Goal: Check status: Check status

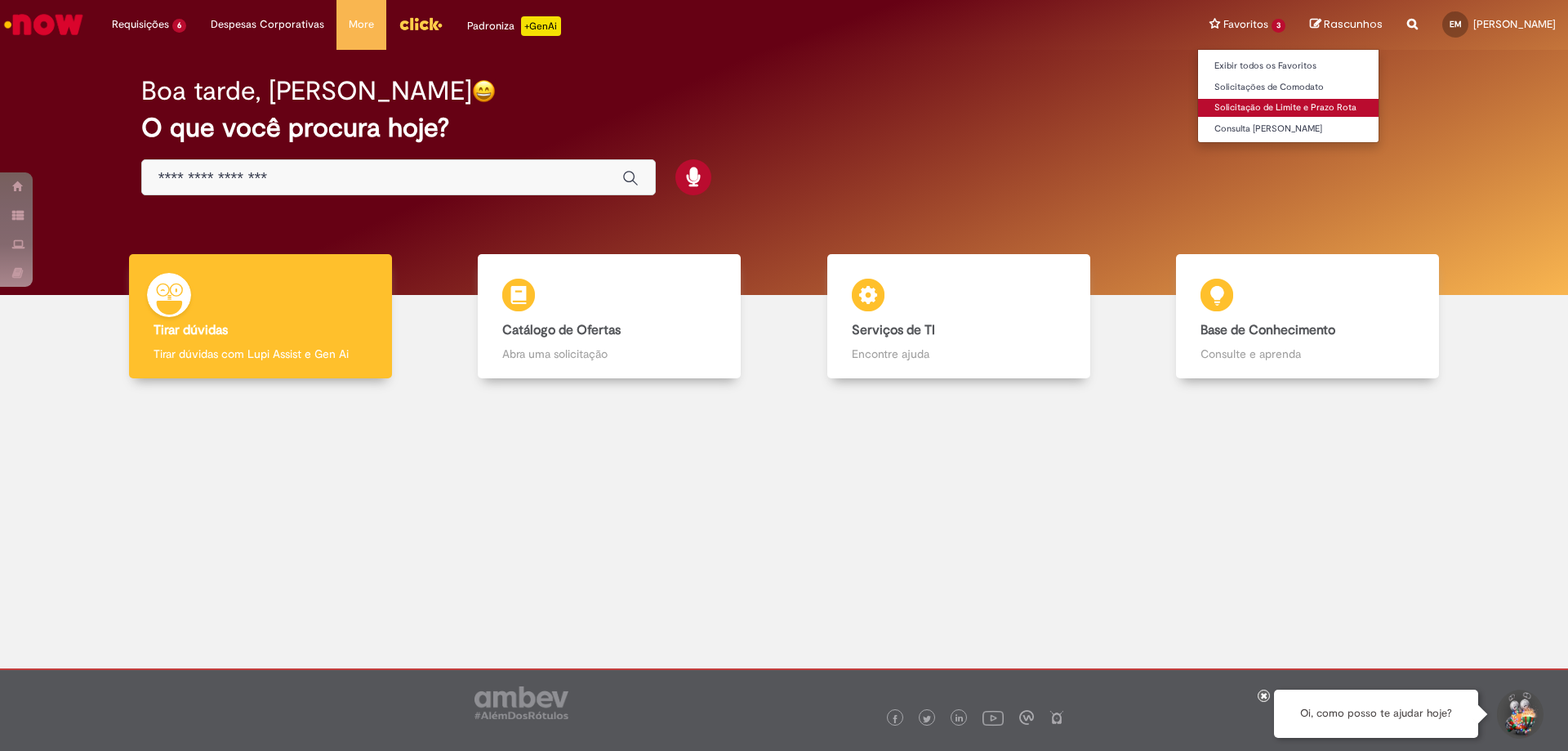
click at [1198, 107] on link "Solicitação de Limite e Prazo Rota" at bounding box center [1288, 108] width 181 height 18
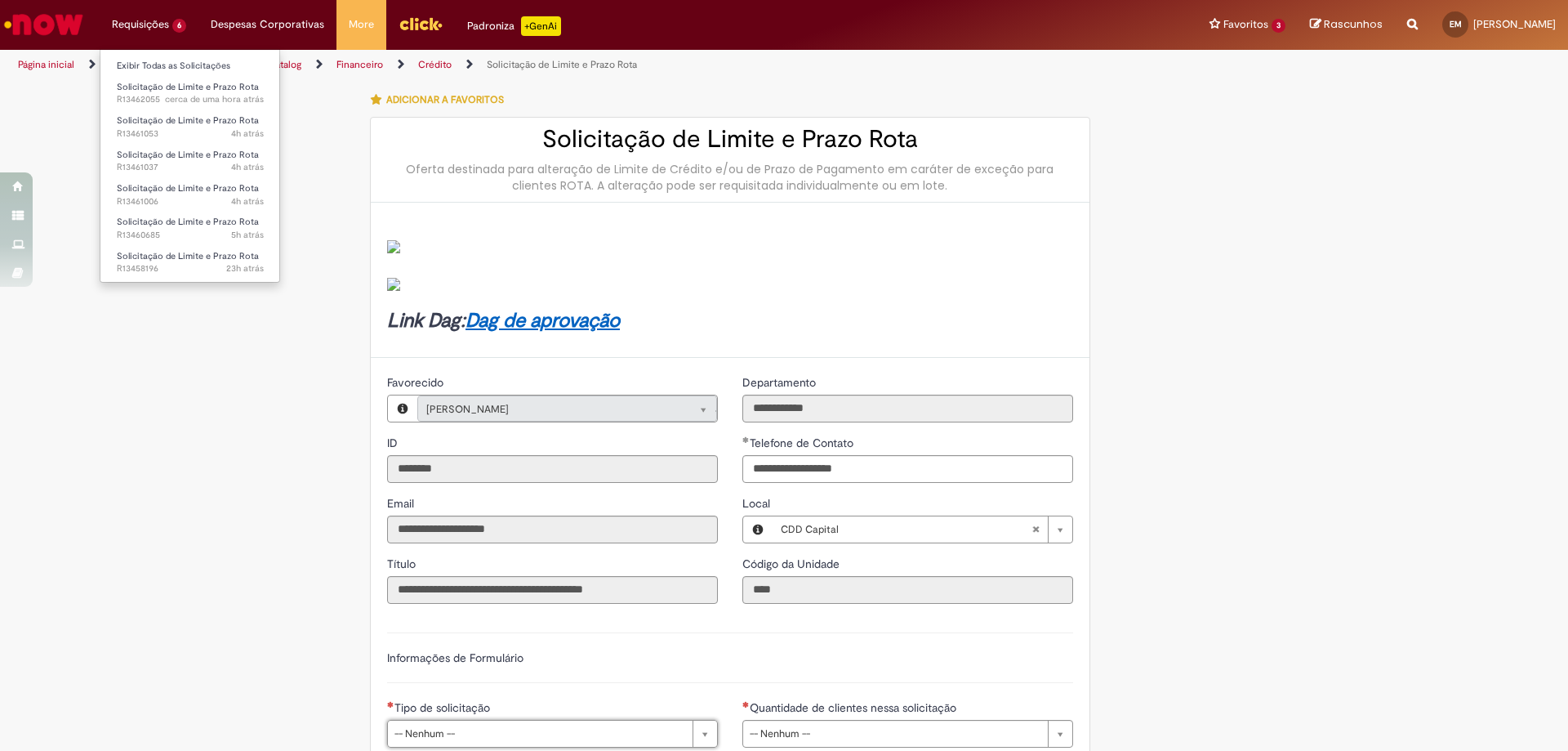
click at [166, 25] on li "Requisições 6 Exibir Todas as Solicitações Solicitação de Limite e Prazo Rota c…" at bounding box center [148, 24] width 99 height 49
click at [175, 262] on link "Solicitação de Limite e Prazo Rota 23h atrás 23 horas atrás R13458196" at bounding box center [190, 262] width 180 height 31
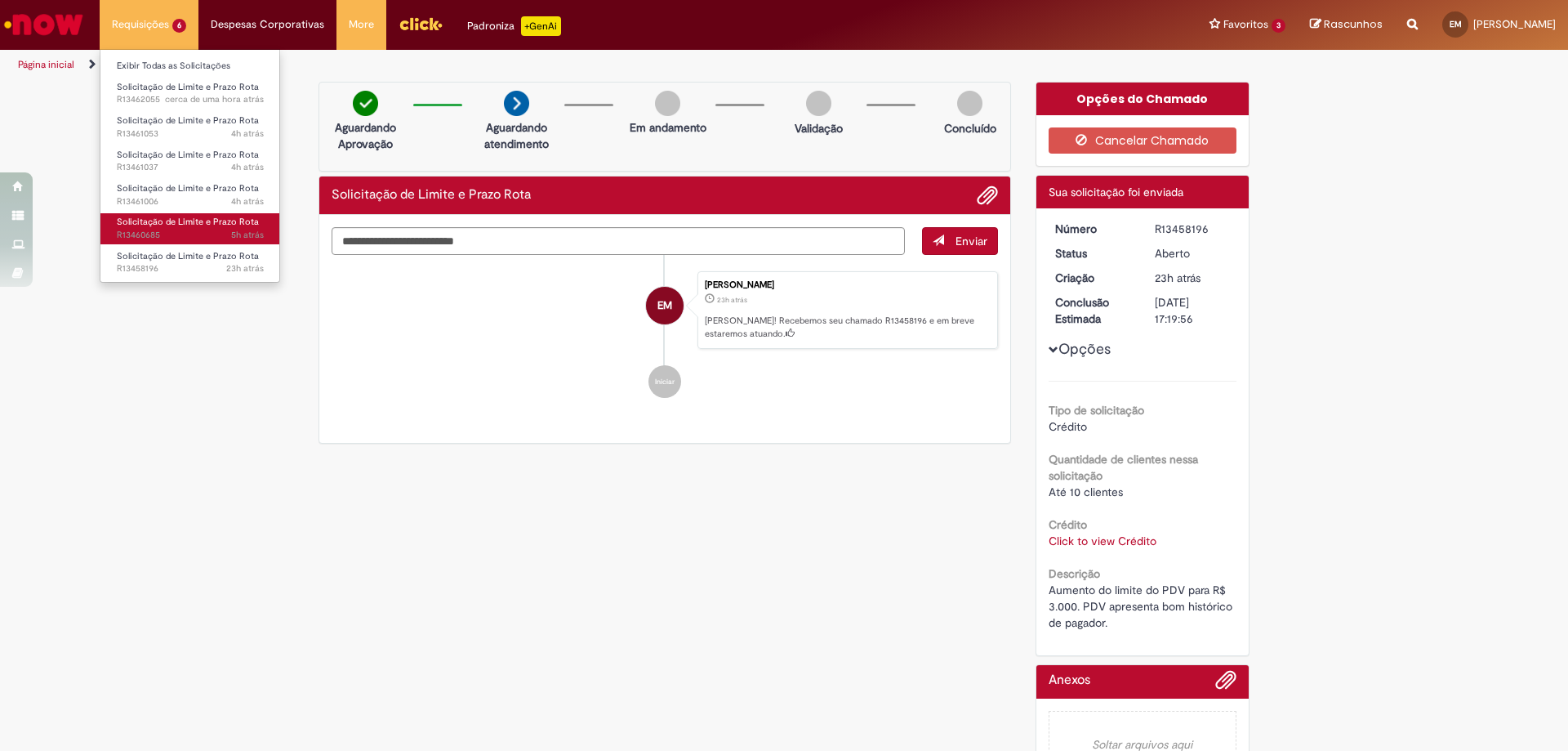
click at [171, 230] on span "5h atrás 5 horas atrás R13460685" at bounding box center [190, 235] width 147 height 13
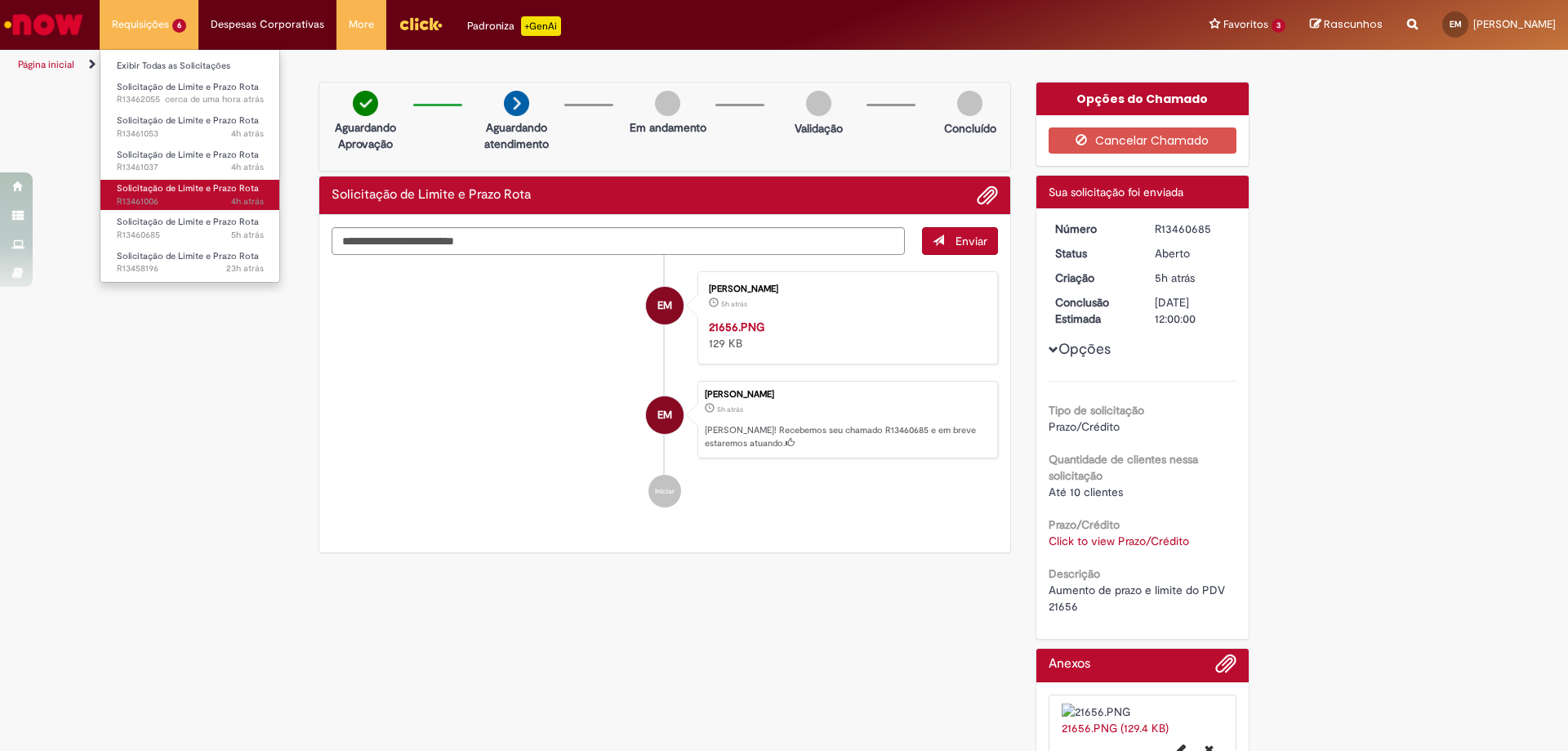
click at [180, 195] on link "Solicitação de Limite e Prazo Rota 4h atrás 4 horas atrás R13461006" at bounding box center [190, 195] width 180 height 31
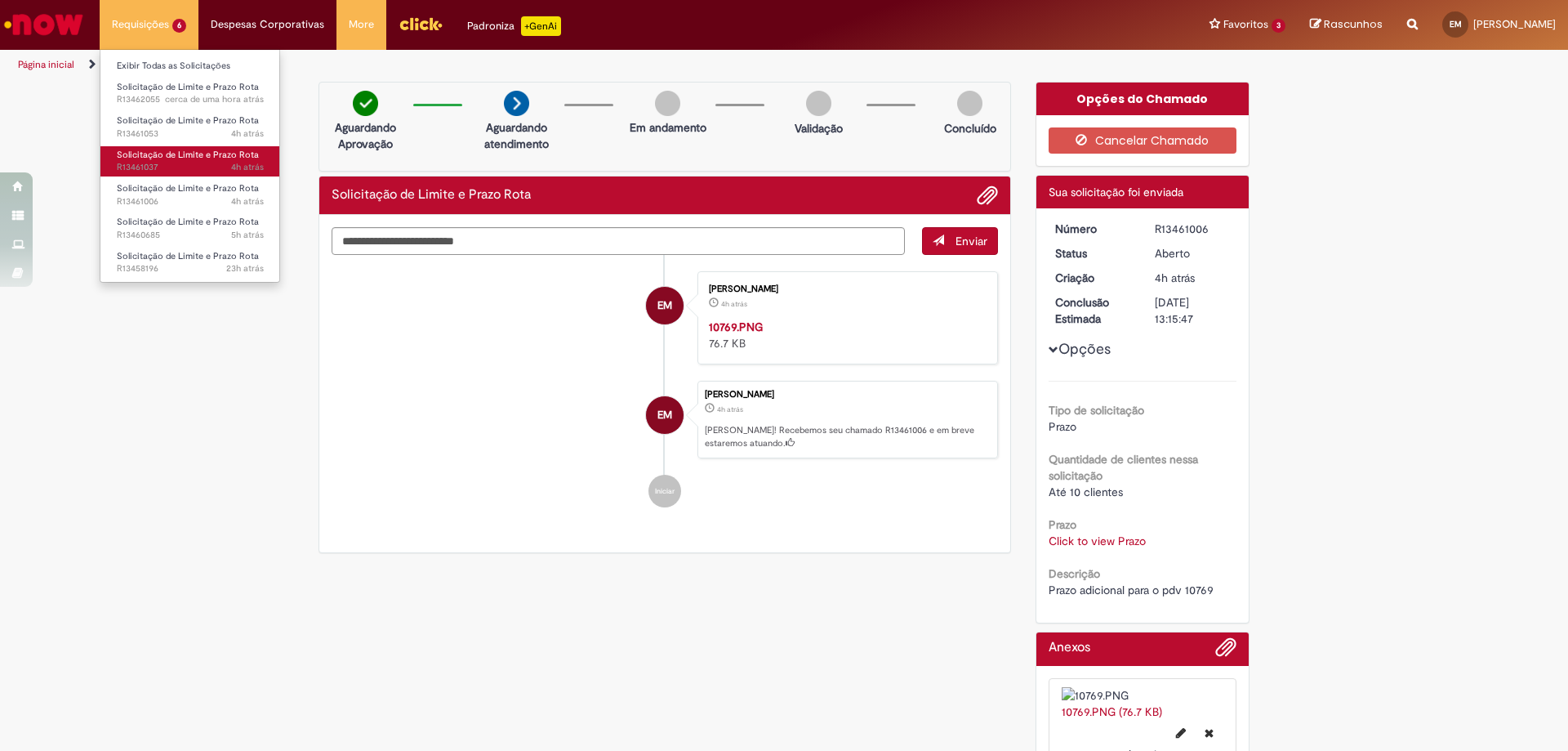
click at [189, 155] on span "Solicitação de Limite e Prazo Rota" at bounding box center [187, 154] width 142 height 12
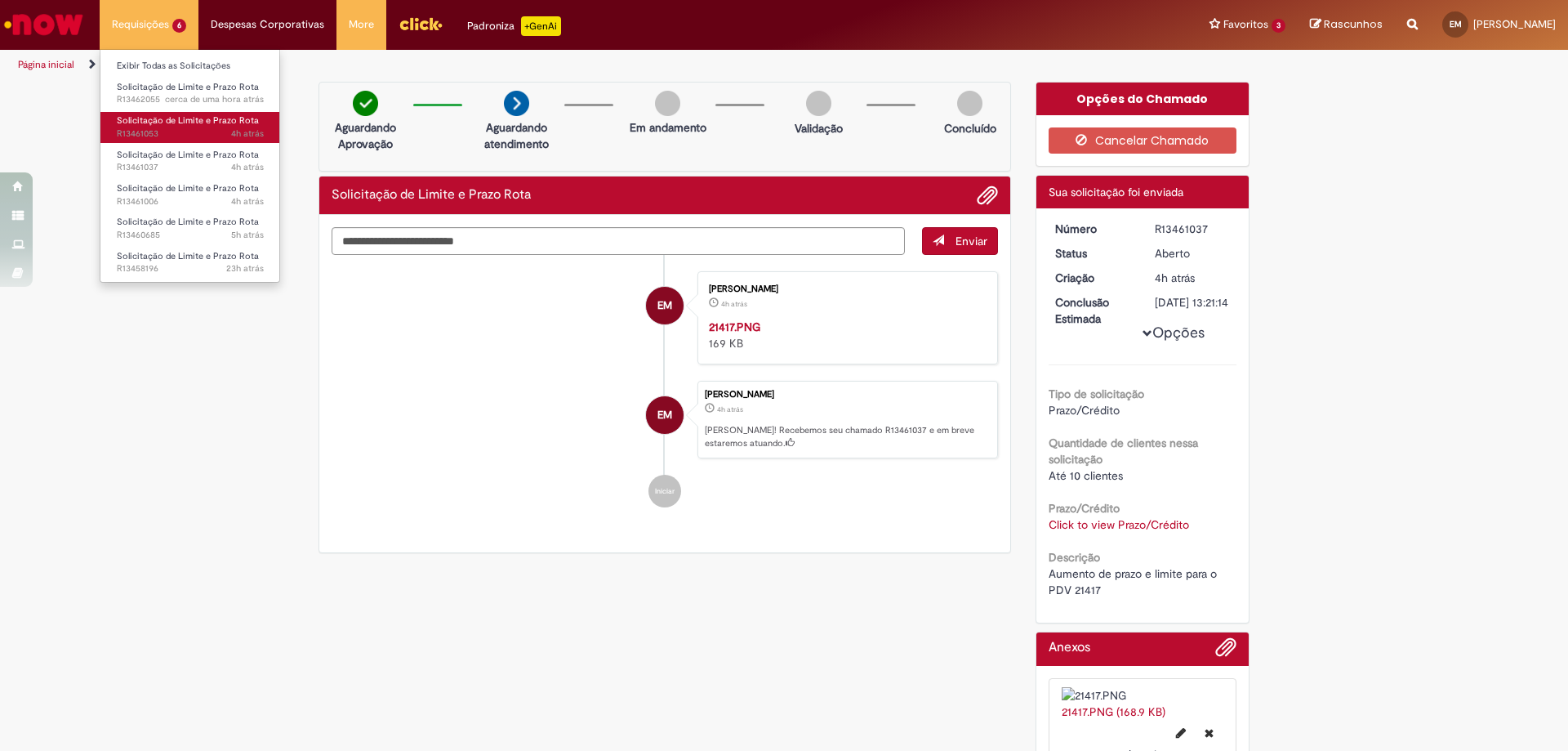
click at [165, 117] on span "Solicitação de Limite e Prazo Rota" at bounding box center [187, 120] width 142 height 12
